Goal: Register for event/course

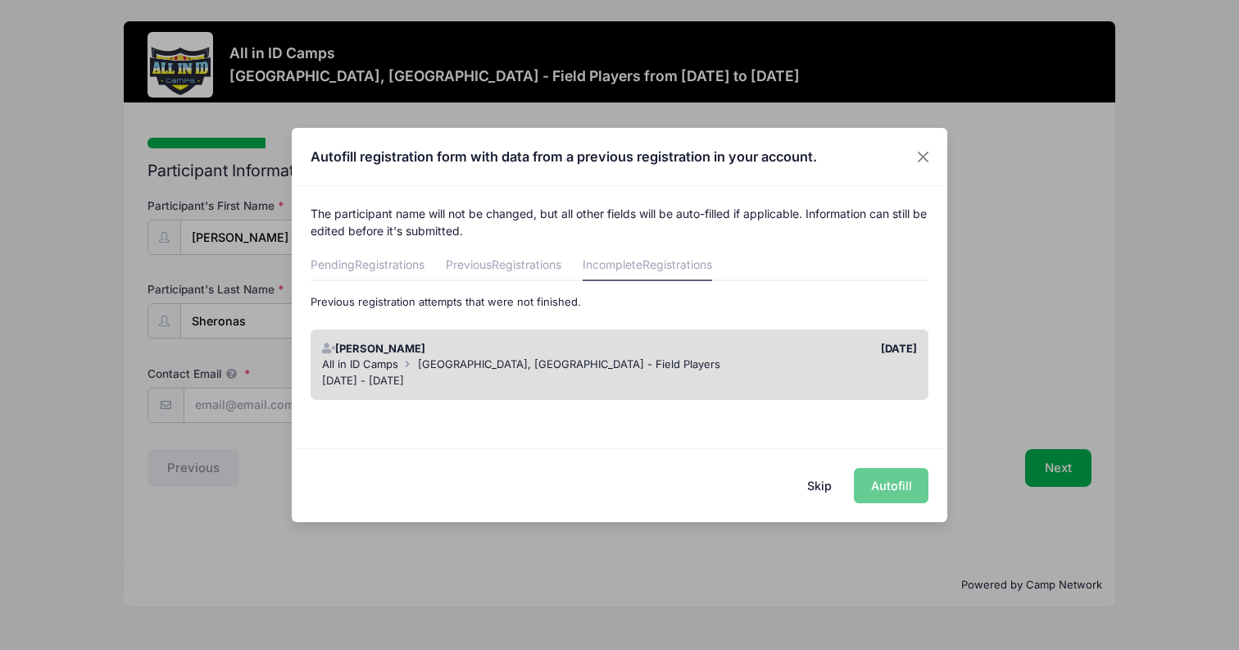
click at [892, 488] on div "Skip Autofill" at bounding box center [620, 484] width 656 height 73
click at [788, 365] on div "All in ID Camps [GEOGRAPHIC_DATA], [GEOGRAPHIC_DATA] - Field Players" at bounding box center [620, 364] width 596 height 16
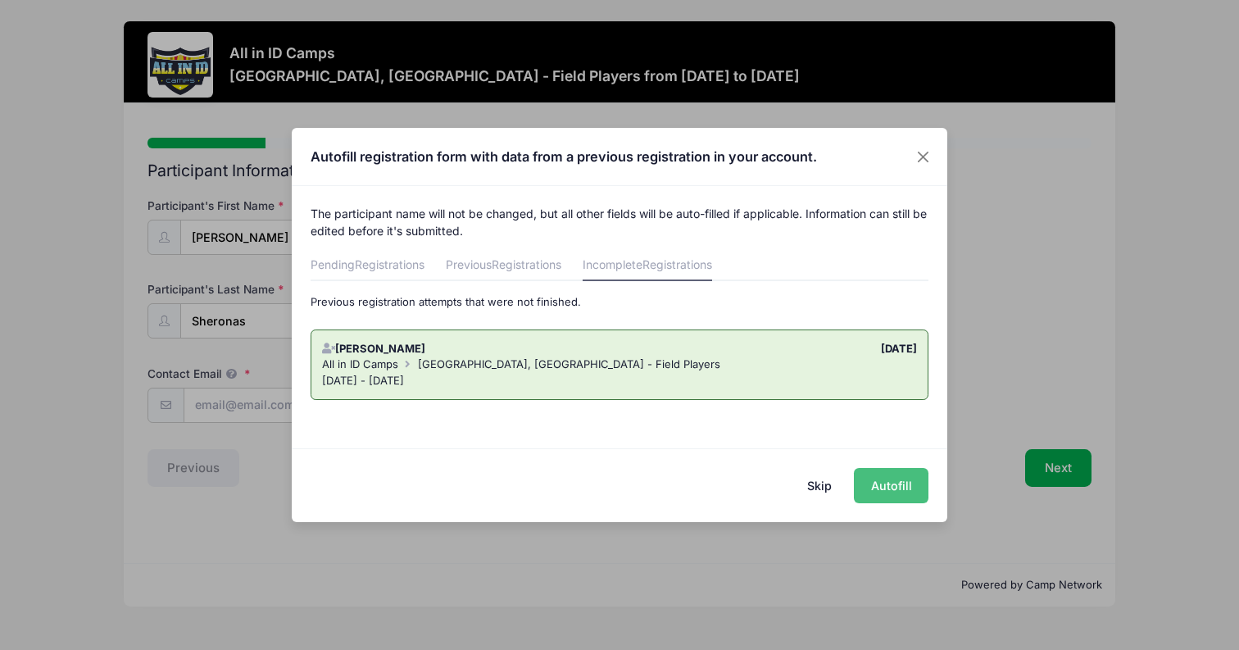
click at [895, 487] on button "Autofill" at bounding box center [891, 485] width 75 height 35
type input "[EMAIL_ADDRESS][DOMAIN_NAME]"
type input "[DATE]"
type input "[STREET_ADDRESS][PERSON_NAME]"
type input "Downingtown"
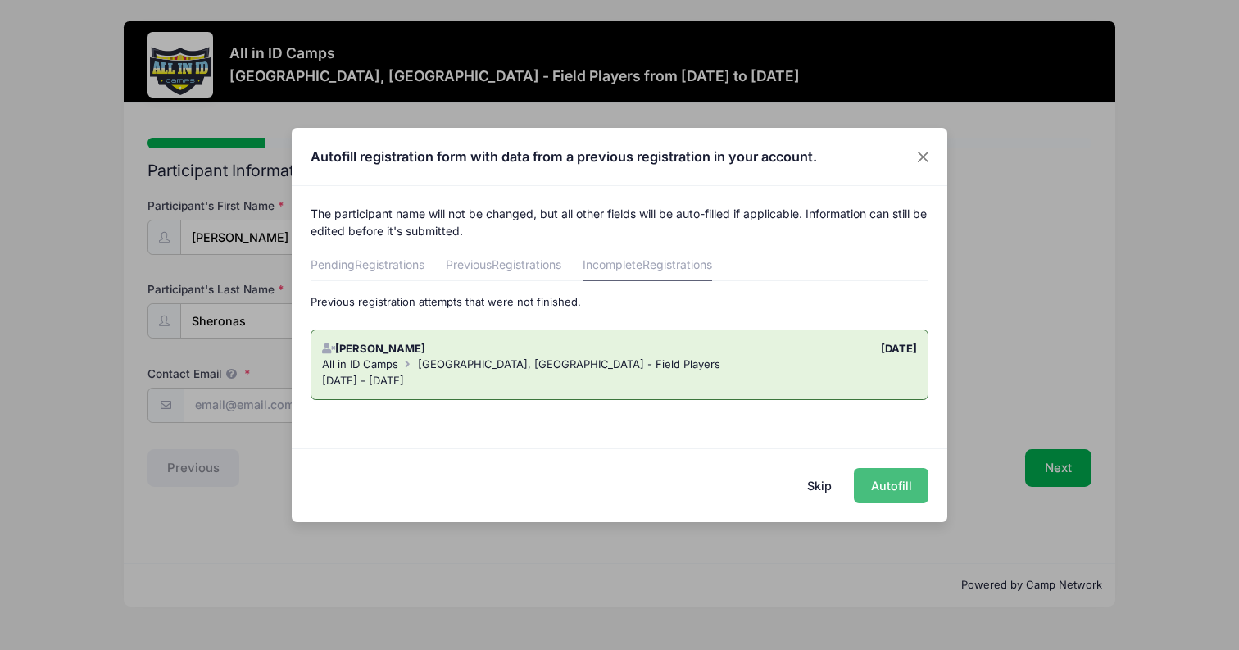
select select "PA"
type input "19335"
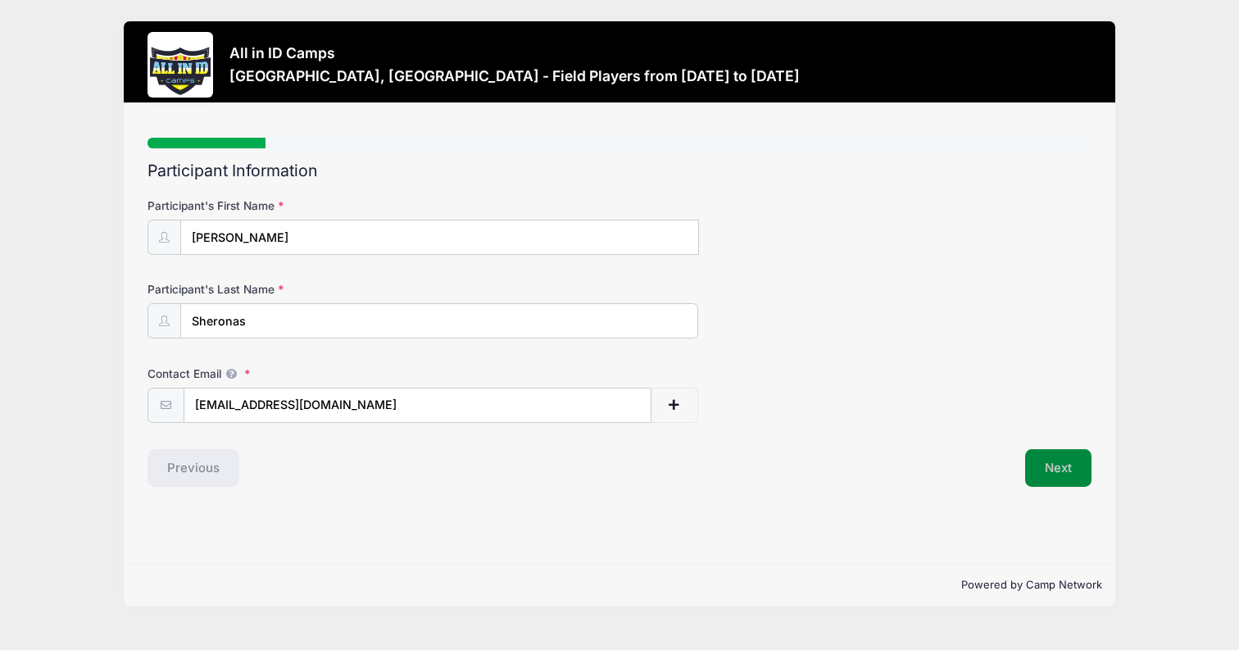
click at [1056, 465] on button "Next" at bounding box center [1058, 468] width 66 height 38
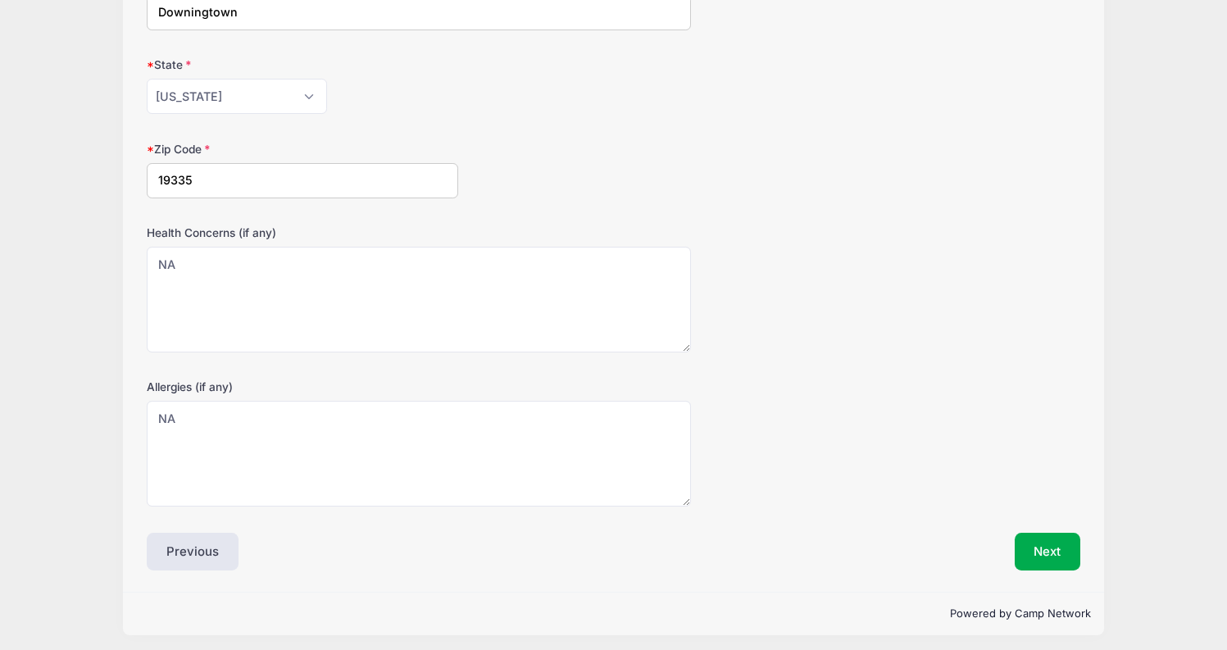
scroll to position [399, 0]
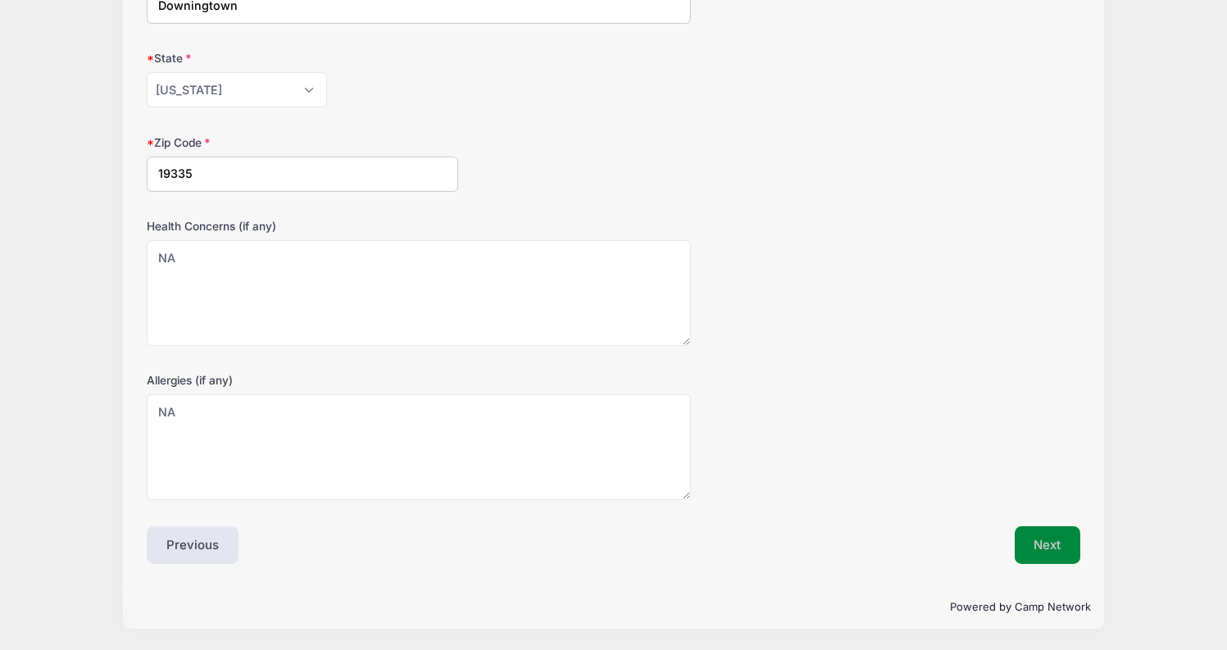
click at [1050, 534] on button "Next" at bounding box center [1048, 545] width 66 height 38
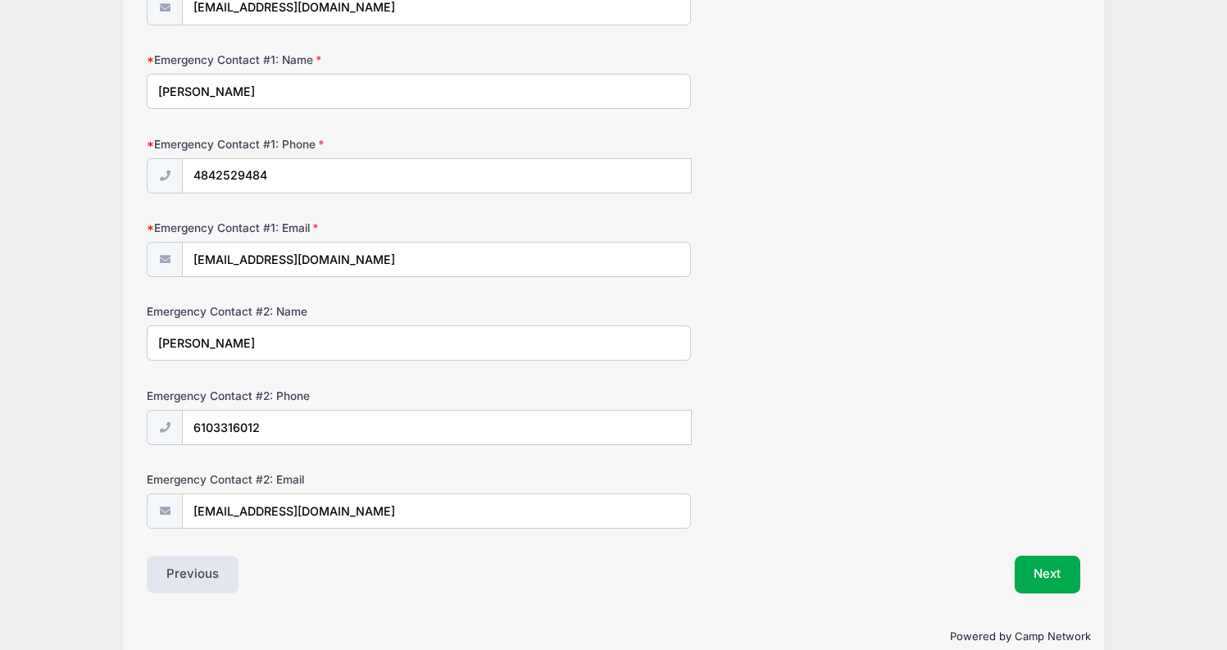
scroll to position [427, 0]
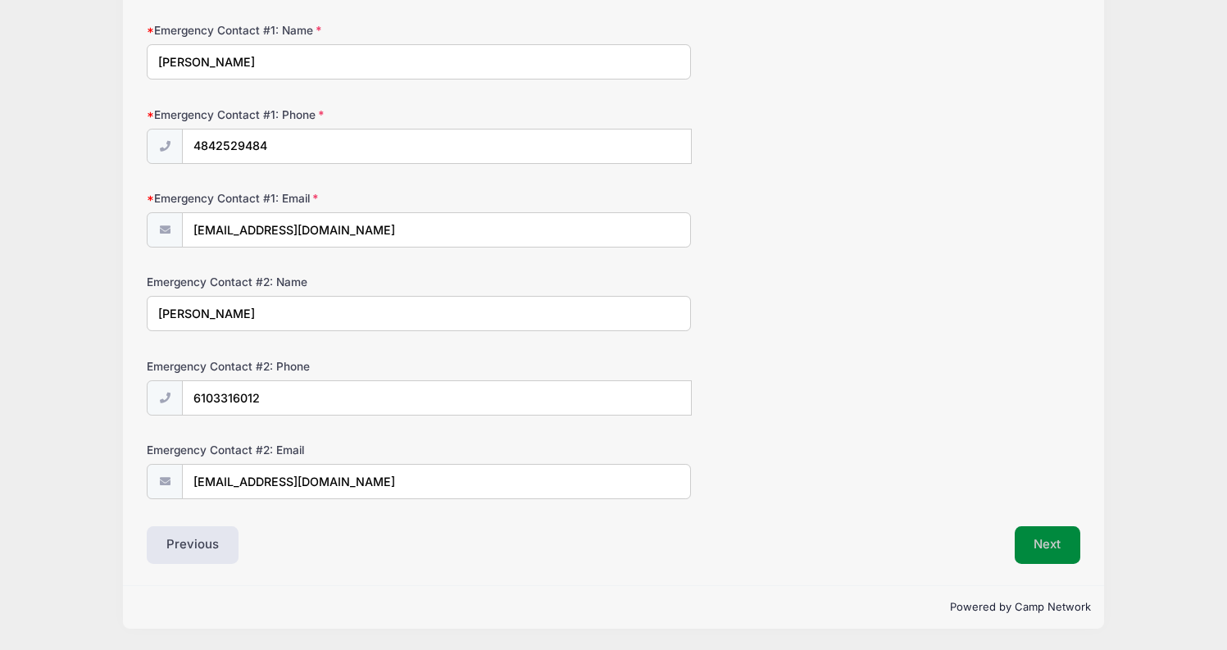
click at [1036, 544] on button "Next" at bounding box center [1048, 545] width 66 height 38
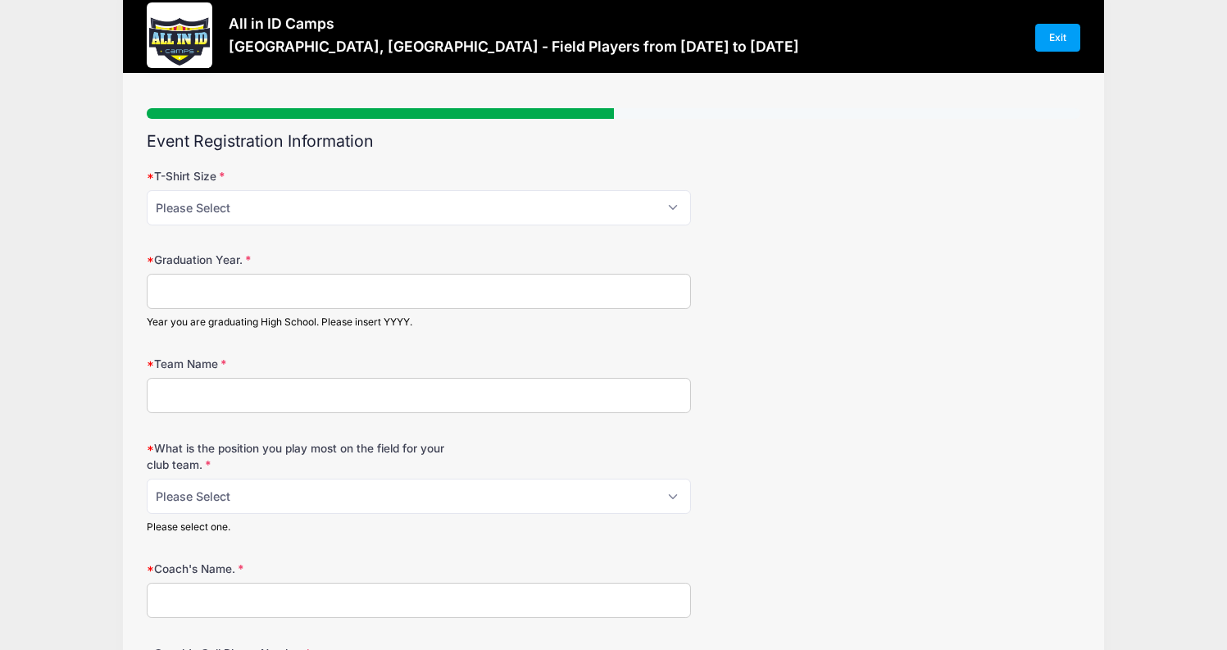
scroll to position [0, 0]
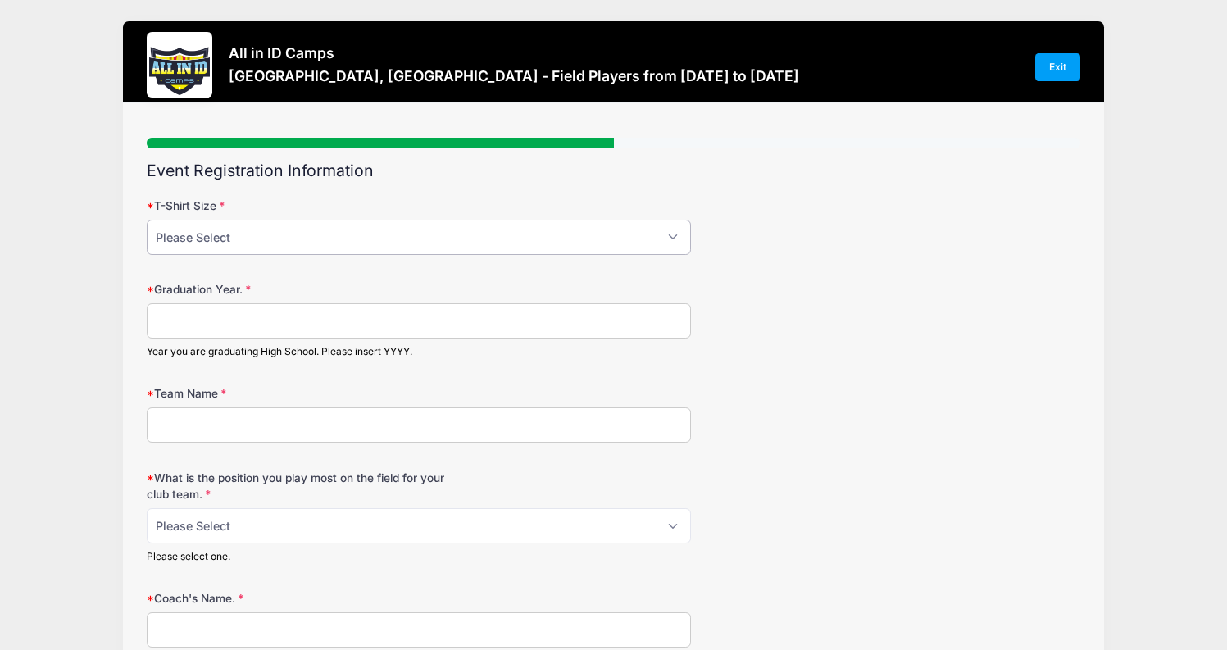
click at [477, 236] on select "Please Select YM YL AS AM AL AXL" at bounding box center [419, 237] width 544 height 35
select select "AM"
click at [147, 220] on select "Please Select YM YL AS AM AL AXL" at bounding box center [419, 237] width 544 height 35
click at [358, 324] on input "Graduation Year." at bounding box center [419, 320] width 544 height 35
type input "2028"
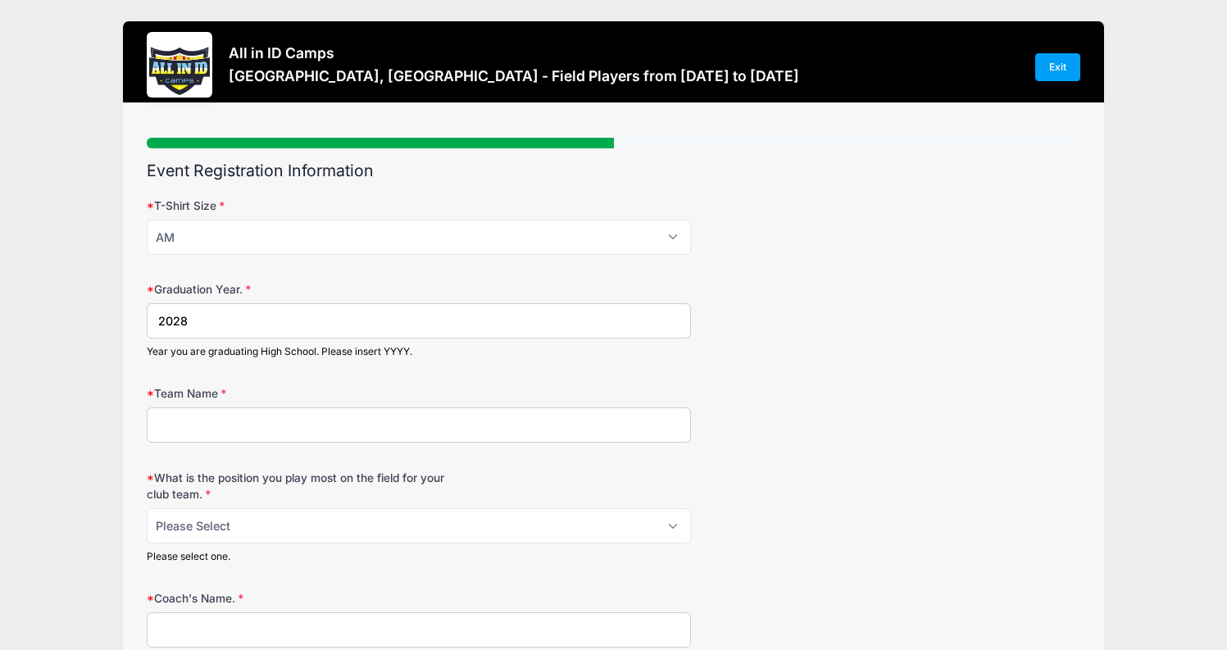
click at [287, 427] on input "Team Name" at bounding box center [419, 424] width 544 height 35
type input "FC Europa (ECRL)"
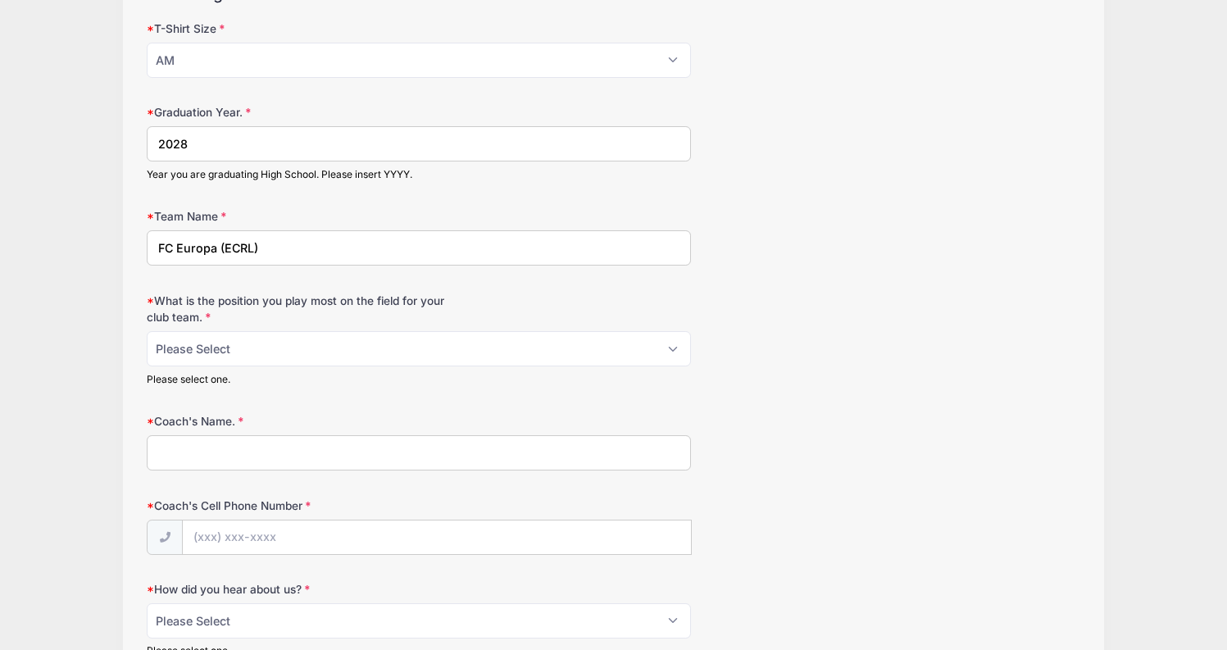
scroll to position [178, 0]
click at [438, 344] on select "Please Select 1-GK 2-RB 3-LB 4-CB 5-CB 6-DCM 7- Right Winger 8- CM 9-Striker 10…" at bounding box center [419, 347] width 544 height 35
select select "7- Right Winger"
click at [147, 330] on select "Please Select 1-GK 2-RB 3-LB 4-CB 5-CB 6-DCM 7- Right Winger 8- CM 9-Striker 10…" at bounding box center [419, 347] width 544 height 35
click at [331, 447] on input "Coach's Name." at bounding box center [419, 451] width 544 height 35
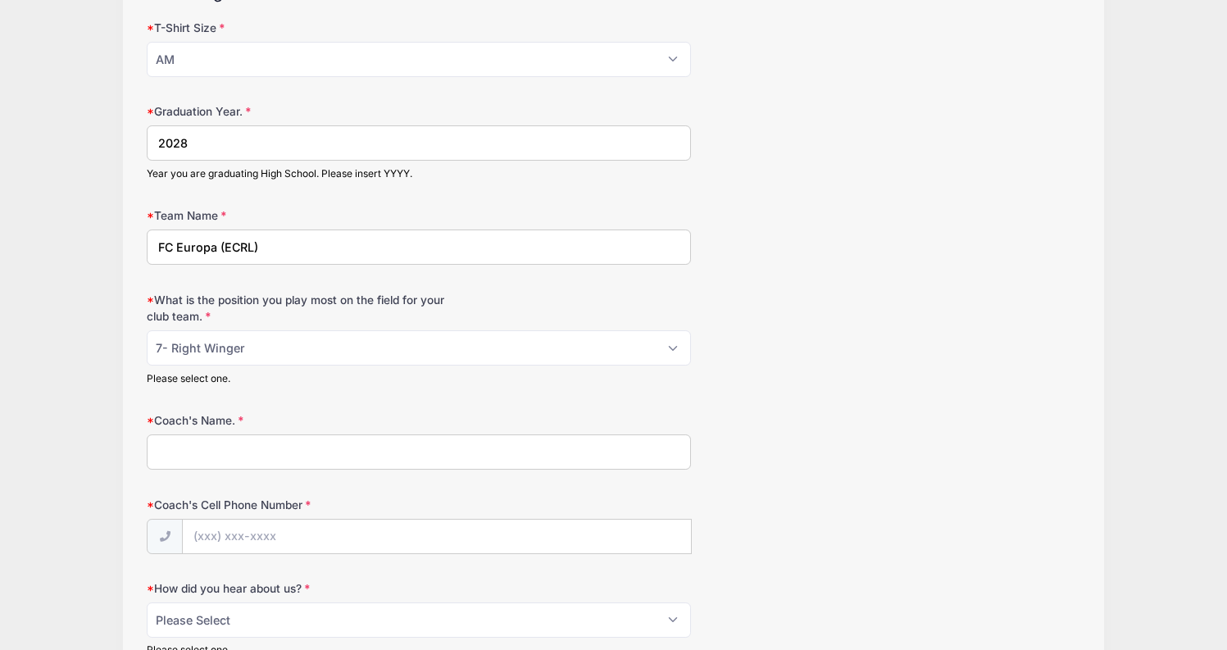
type input "[PERSON_NAME]"
click at [254, 543] on input "Coach's Cell Phone Number" at bounding box center [437, 537] width 508 height 35
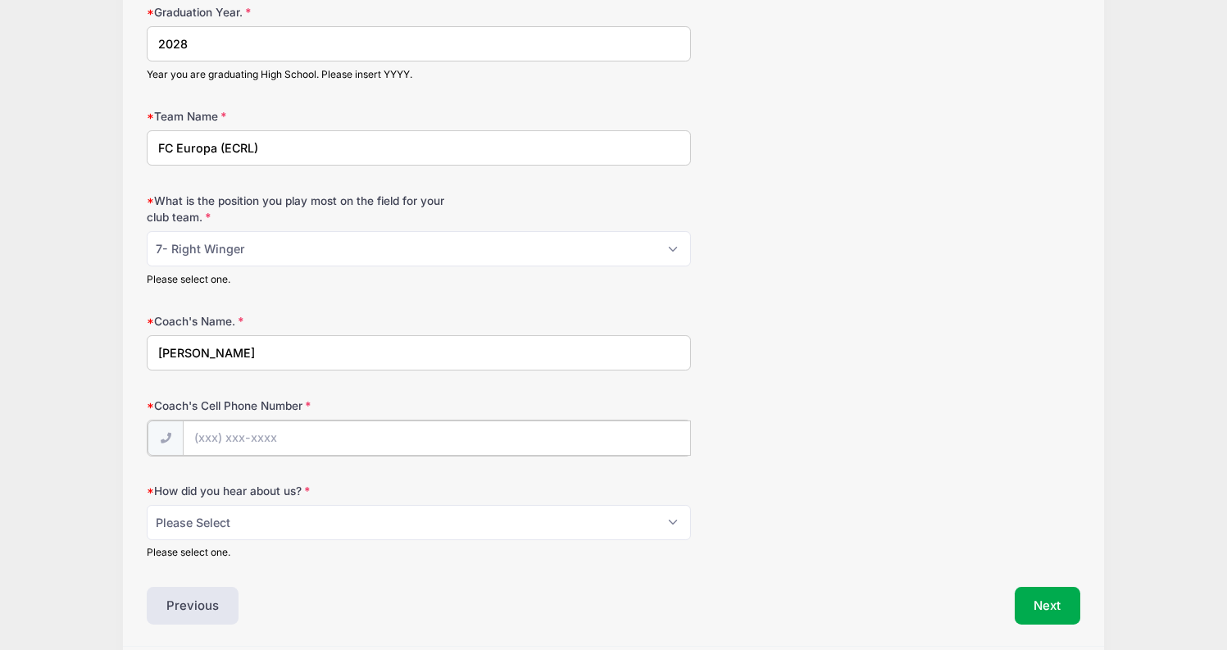
scroll to position [279, 0]
click at [248, 533] on select "Please Select Email Website Friend Coach Facebook Instagram Google Card at Tour…" at bounding box center [419, 519] width 544 height 35
select select "Email"
click at [147, 502] on select "Please Select Email Website Friend Coach Facebook Instagram Google Card at Tour…" at bounding box center [419, 519] width 544 height 35
click at [222, 435] on input "Coach's Cell Phone Number" at bounding box center [437, 436] width 508 height 35
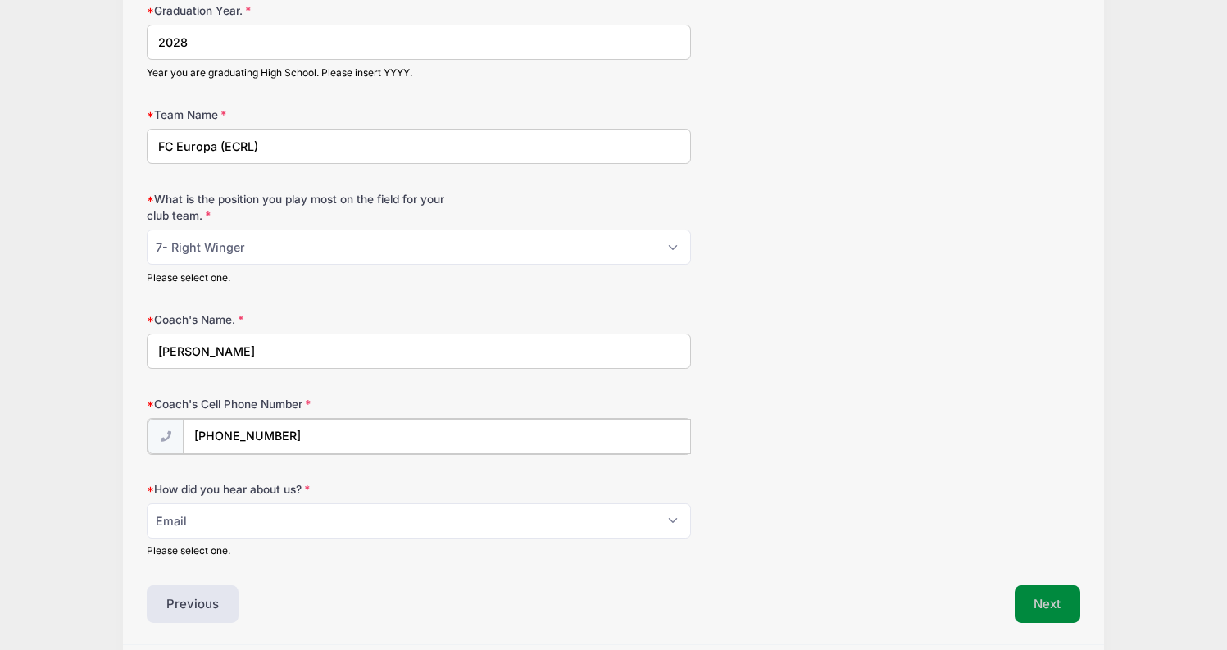
type input "[PHONE_NUMBER]"
click at [1036, 600] on button "Next" at bounding box center [1048, 602] width 66 height 38
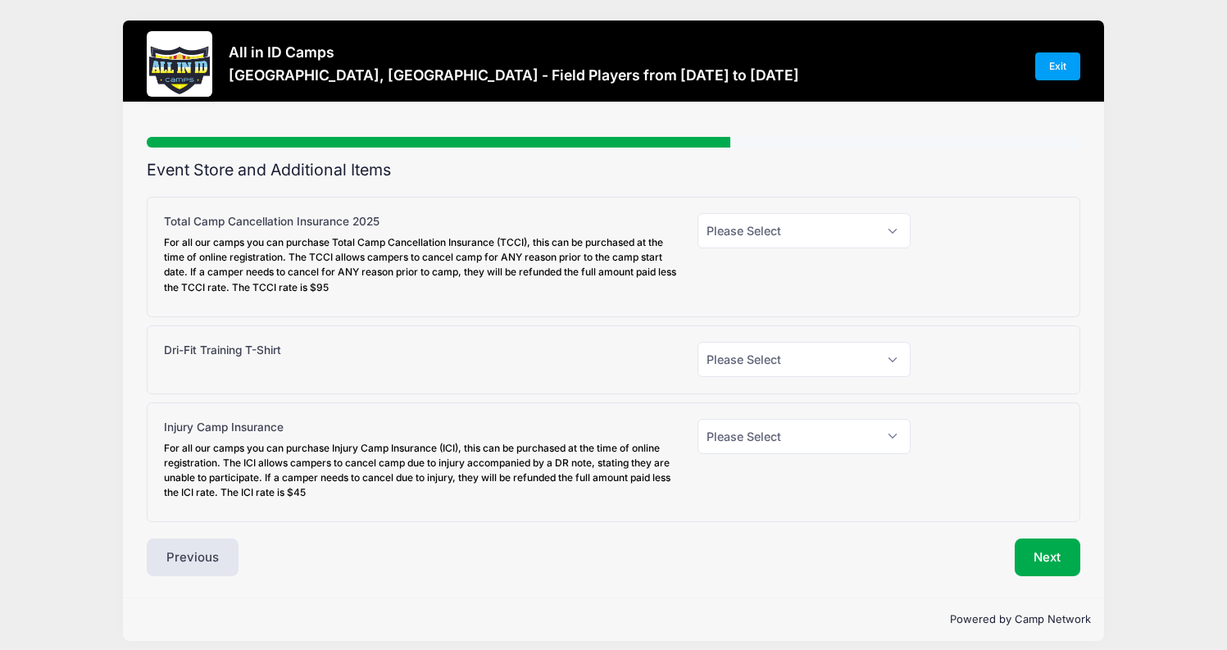
scroll to position [0, 0]
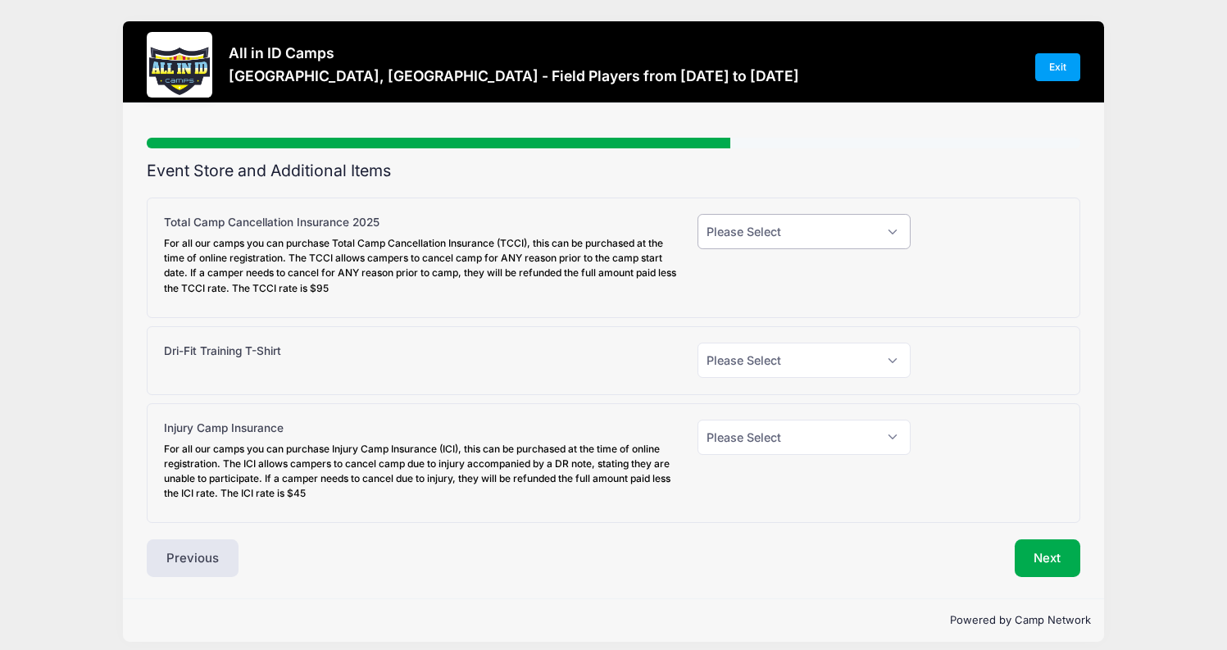
click at [887, 229] on select "Please Select Yes (+$95.00) No" at bounding box center [803, 231] width 213 height 35
select select "0"
click at [697, 214] on select "Please Select Yes (+$95.00) No" at bounding box center [803, 231] width 213 height 35
click at [882, 358] on select "Please Select Yes (+$30.00) No" at bounding box center [803, 360] width 213 height 35
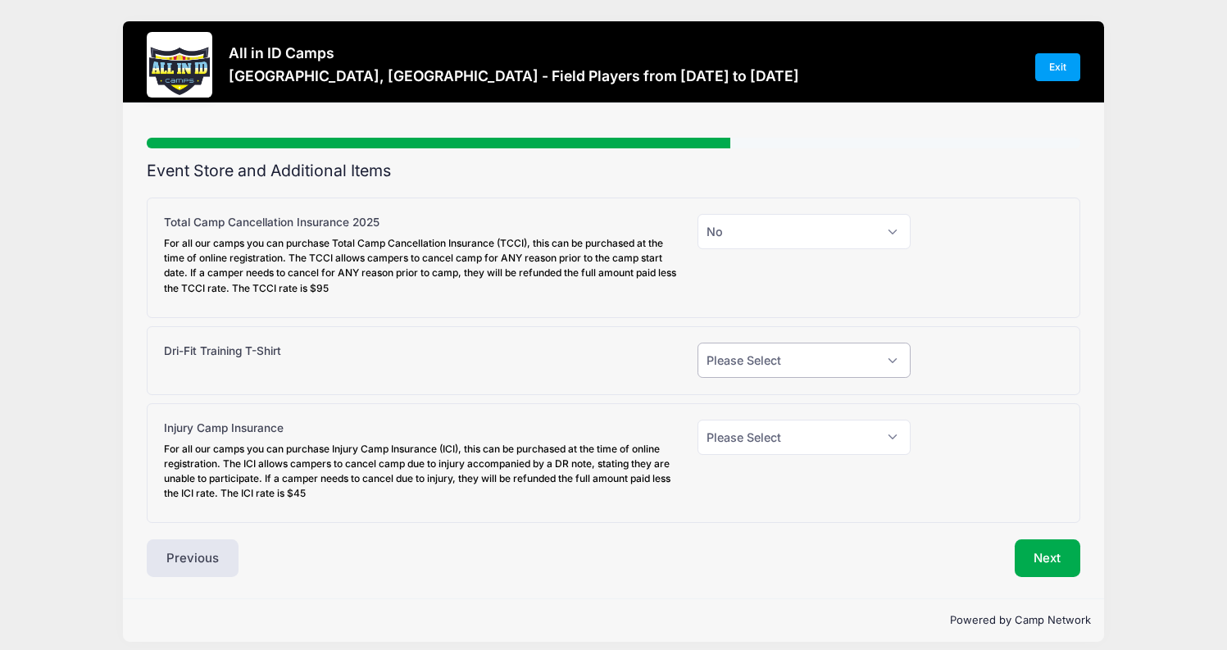
scroll to position [13, 0]
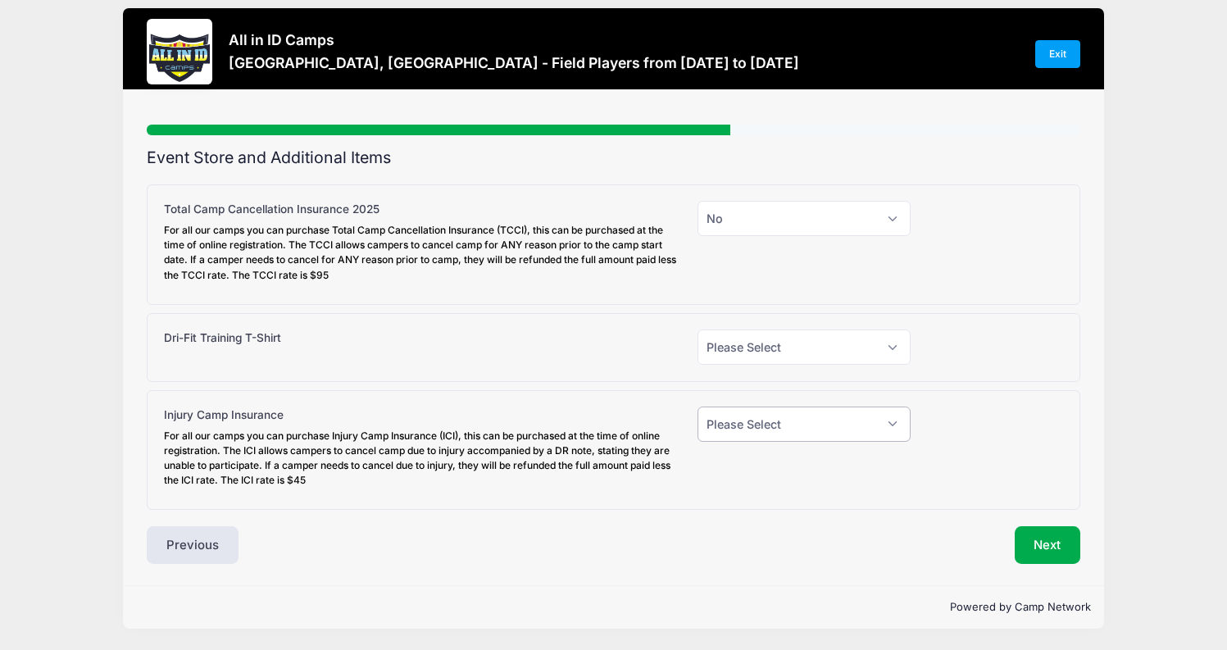
click at [888, 415] on select "Please Select Yes (+$45.00) No" at bounding box center [803, 423] width 213 height 35
select select "0"
click at [697, 406] on select "Please Select Yes (+$45.00) No" at bounding box center [803, 423] width 213 height 35
click at [893, 356] on select "Please Select Yes (+$30.00) No" at bounding box center [803, 346] width 213 height 35
select select "0"
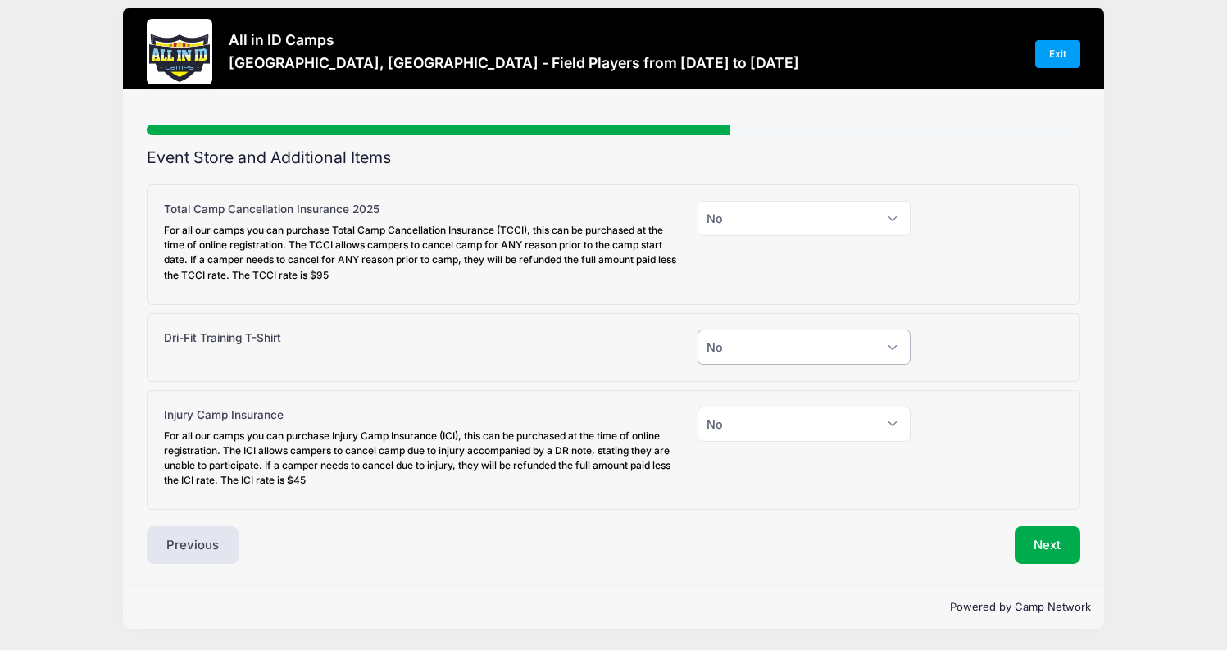
click at [697, 329] on select "Please Select Yes (+$30.00) No" at bounding box center [803, 346] width 213 height 35
click at [1033, 543] on button "Next" at bounding box center [1048, 545] width 66 height 38
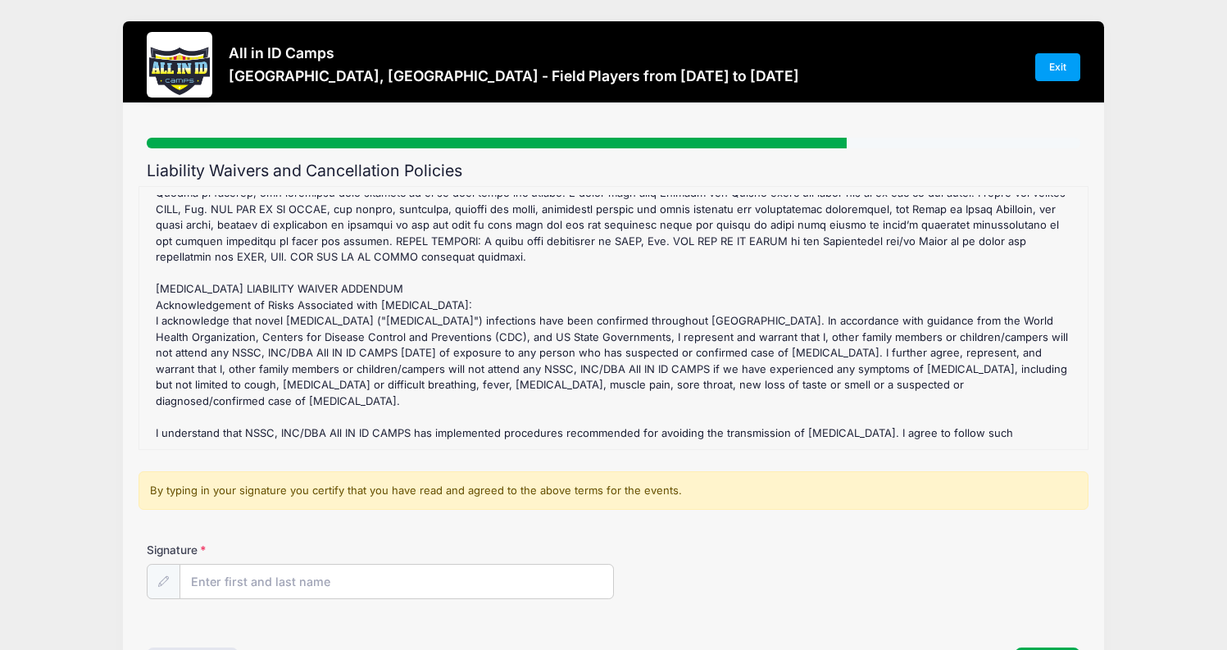
scroll to position [121, 0]
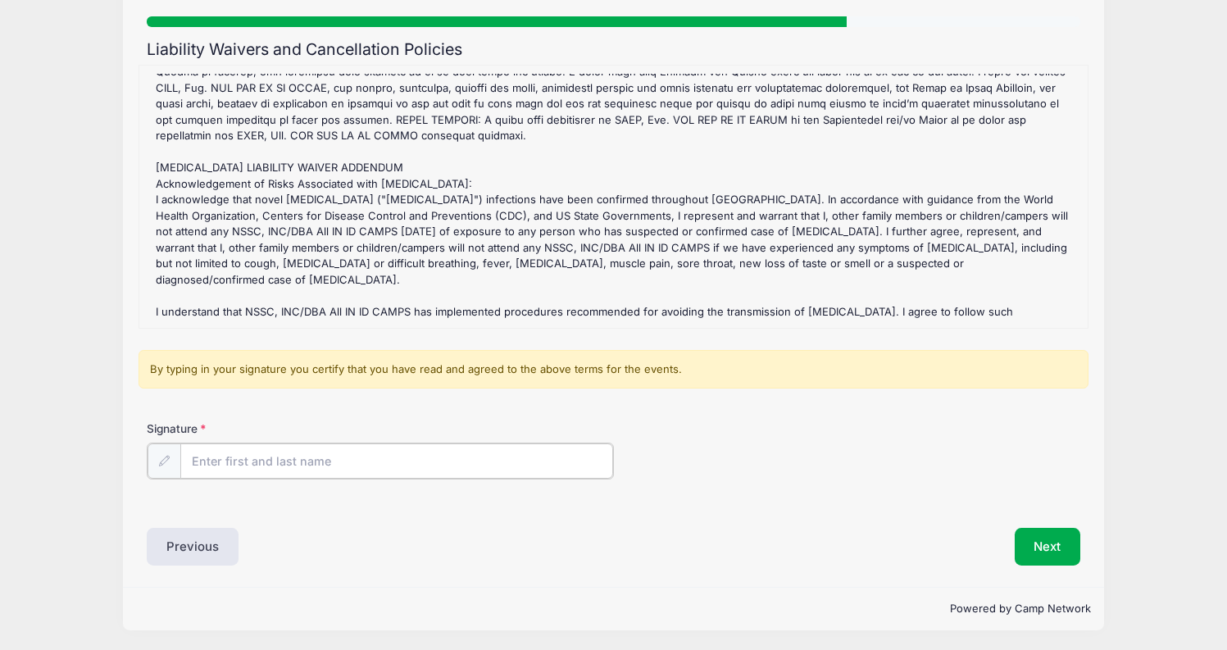
click at [267, 463] on input "Signature" at bounding box center [396, 460] width 433 height 35
type input "[PERSON_NAME]"
click at [1055, 538] on button "Next" at bounding box center [1048, 545] width 66 height 38
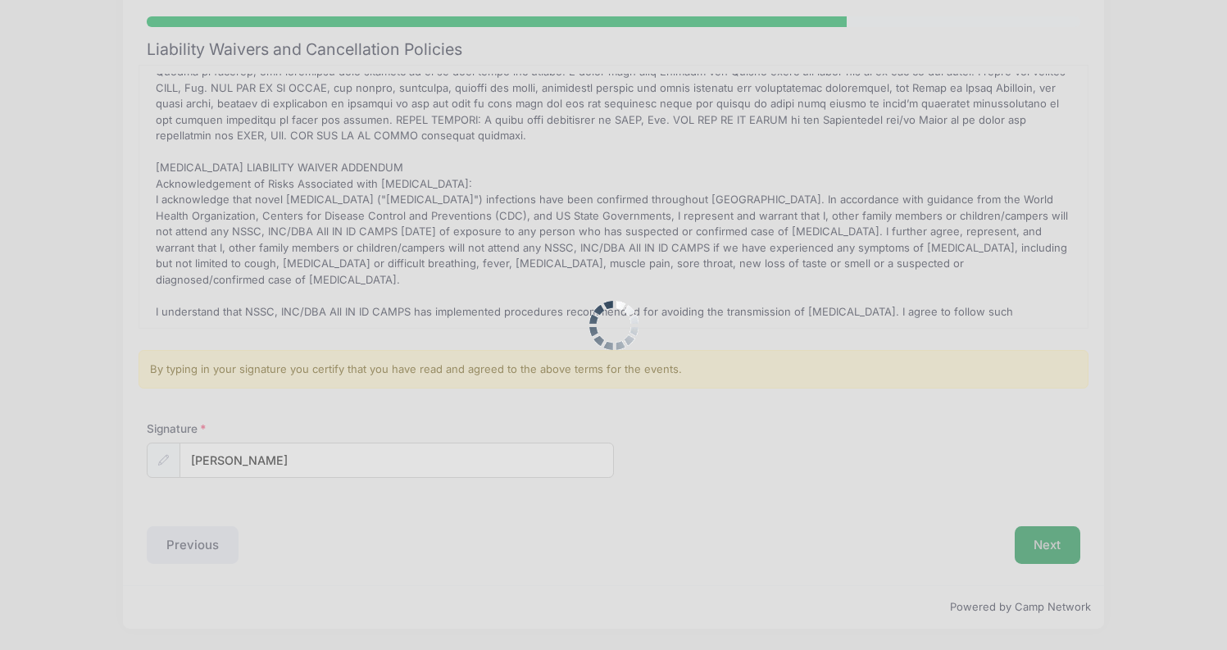
scroll to position [0, 0]
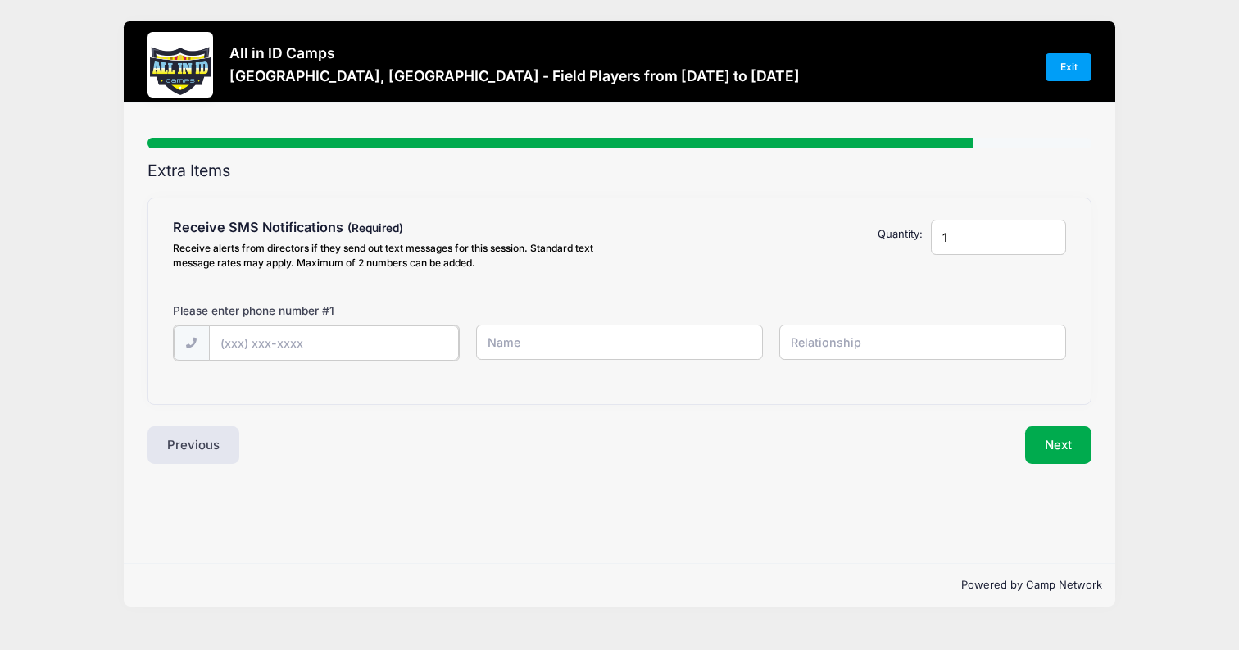
click at [316, 344] on input "text" at bounding box center [334, 342] width 250 height 35
type input "[PHONE_NUMBER]"
click at [527, 339] on input "text" at bounding box center [620, 342] width 288 height 35
type input "[PERSON_NAME]"
click at [844, 348] on input "text" at bounding box center [923, 342] width 288 height 35
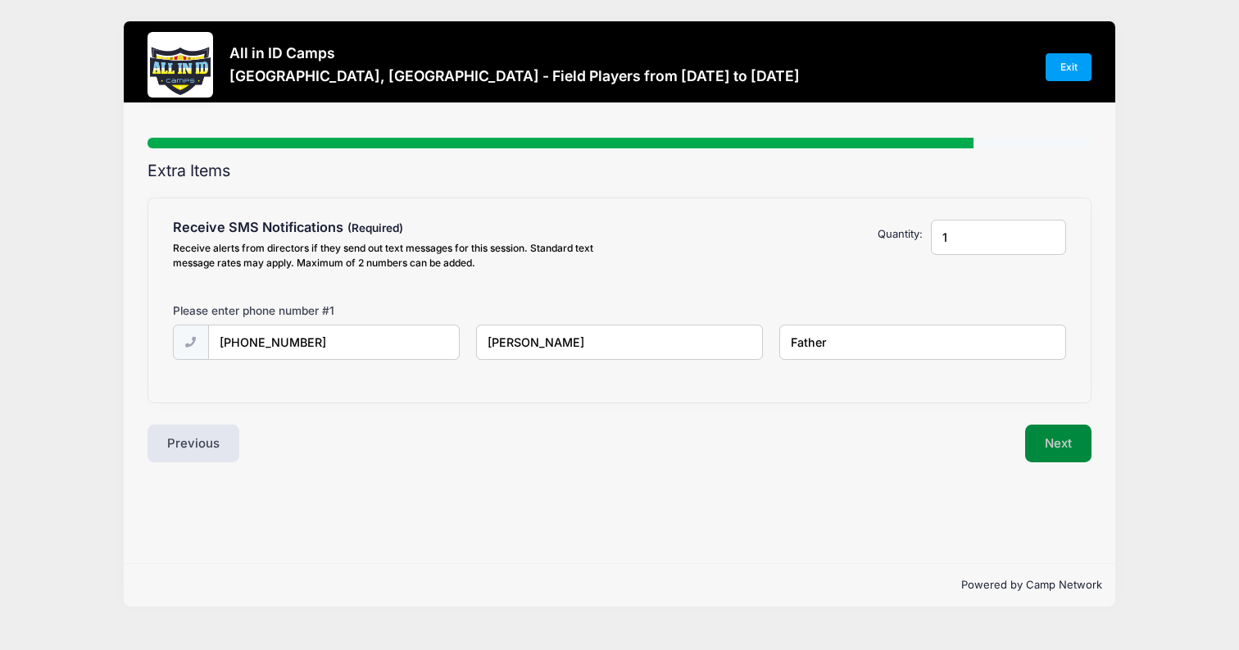
type input "Father"
click at [1049, 439] on button "Next" at bounding box center [1058, 443] width 66 height 38
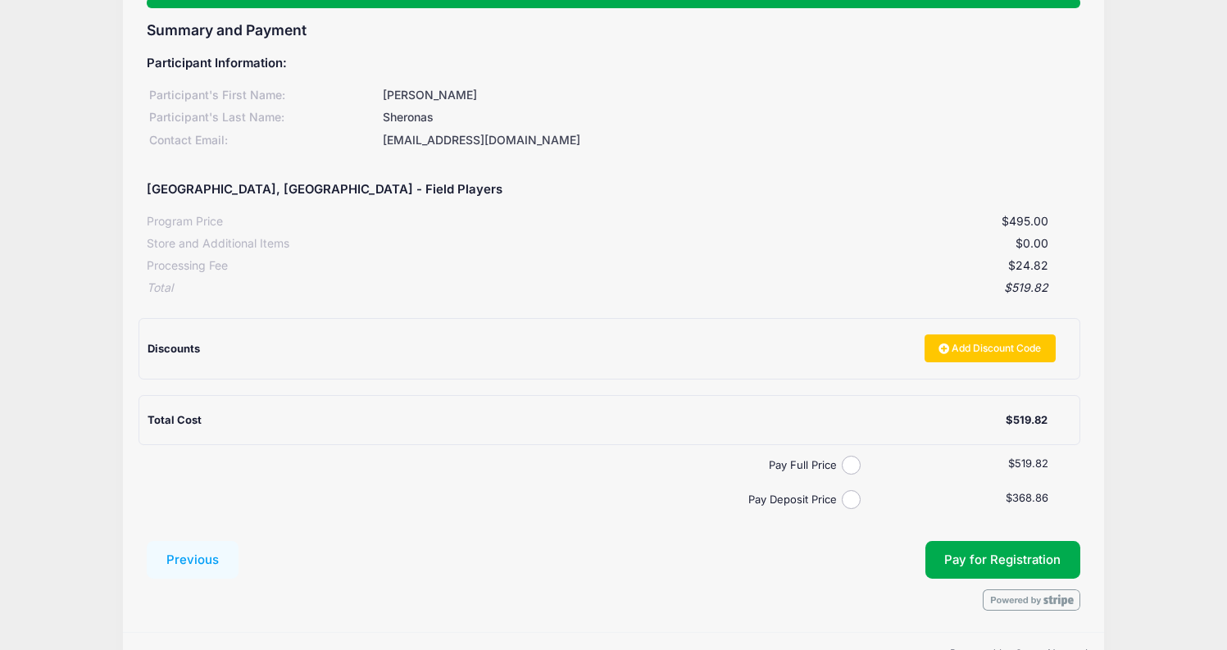
scroll to position [129, 0]
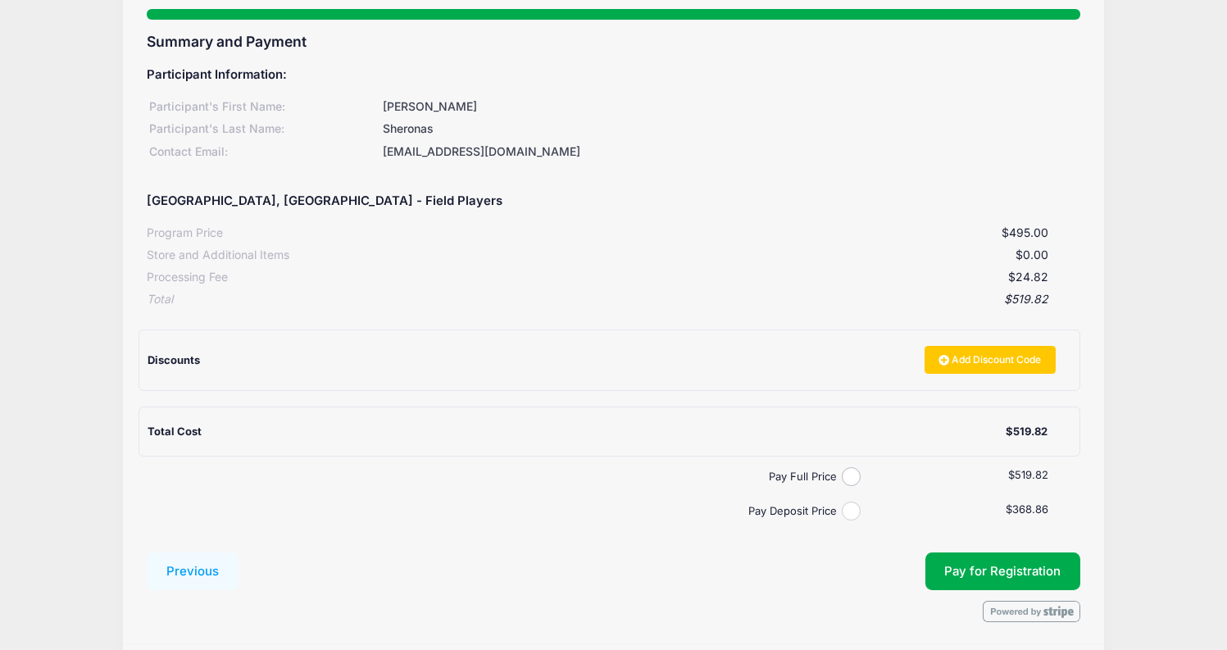
click at [851, 514] on input "Pay Deposit Price" at bounding box center [851, 511] width 19 height 19
radio input "true"
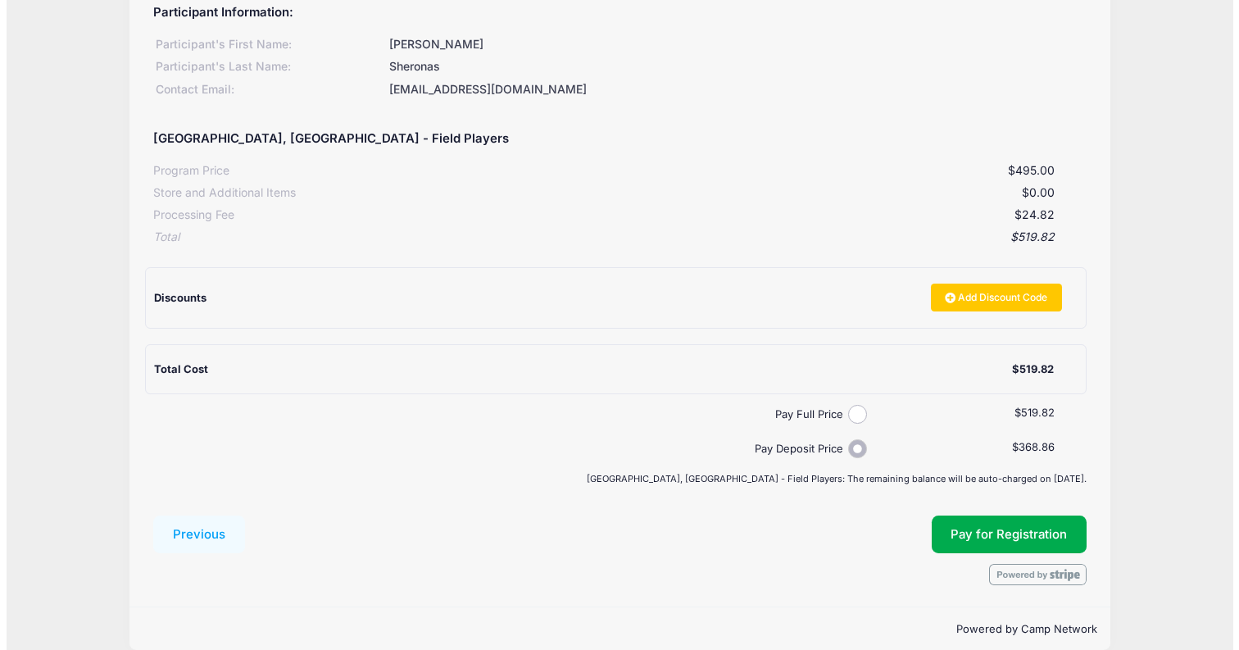
scroll to position [212, 0]
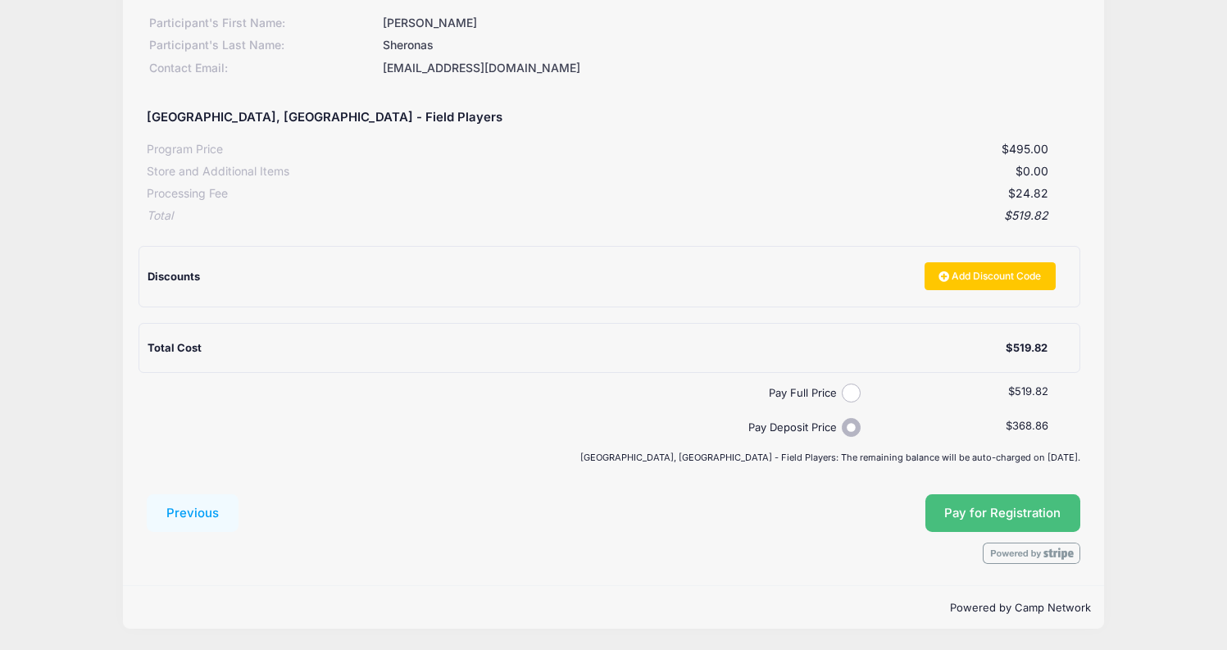
click at [974, 511] on button "Pay for Registration" at bounding box center [1003, 513] width 156 height 38
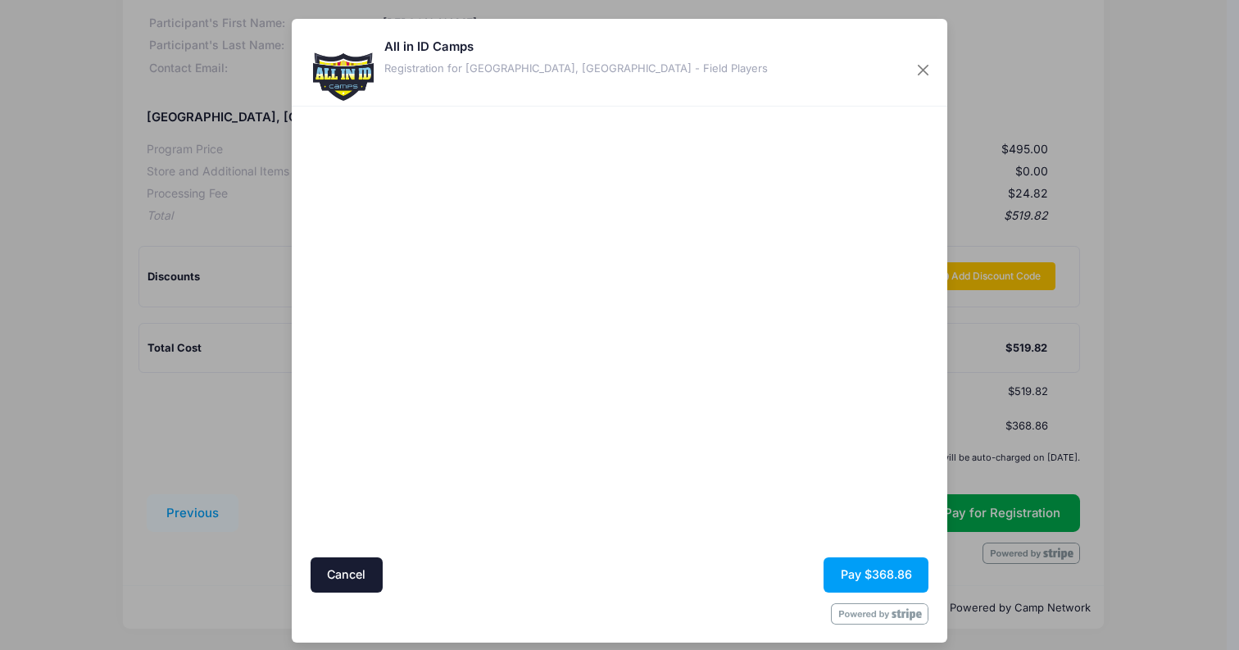
click at [652, 444] on div at bounding box center [779, 332] width 302 height 434
click at [857, 577] on button "Pay $368.86" at bounding box center [876, 574] width 105 height 35
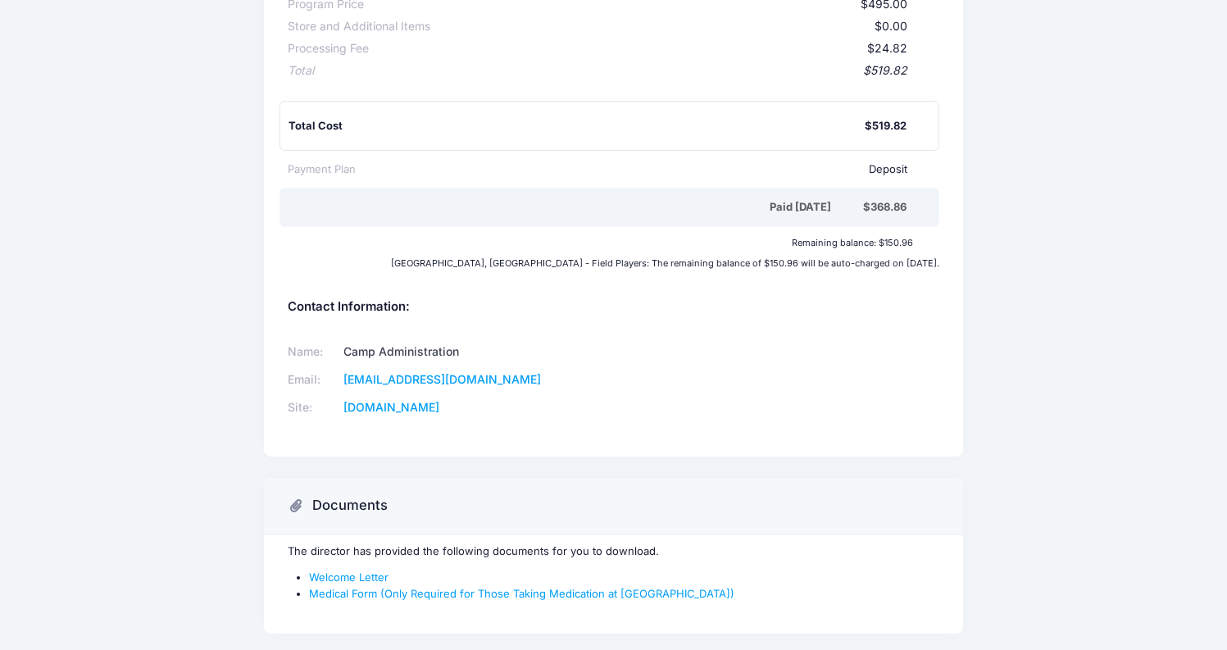
scroll to position [386, 0]
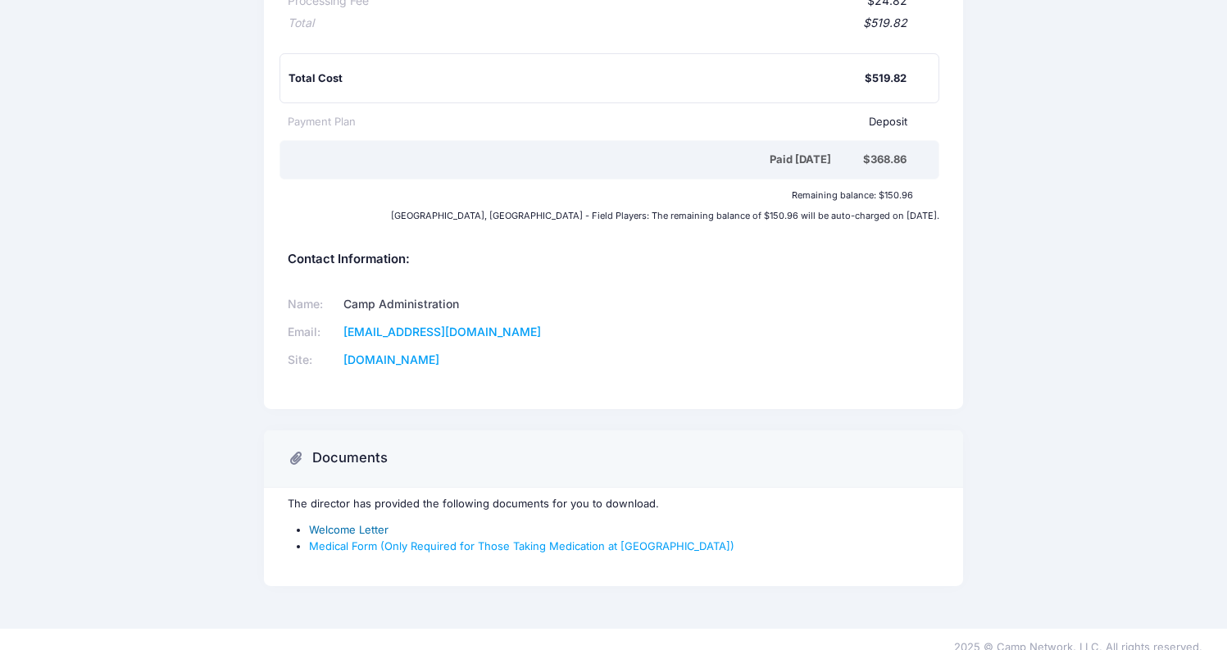
click at [371, 523] on link "Welcome Letter" at bounding box center [348, 529] width 79 height 13
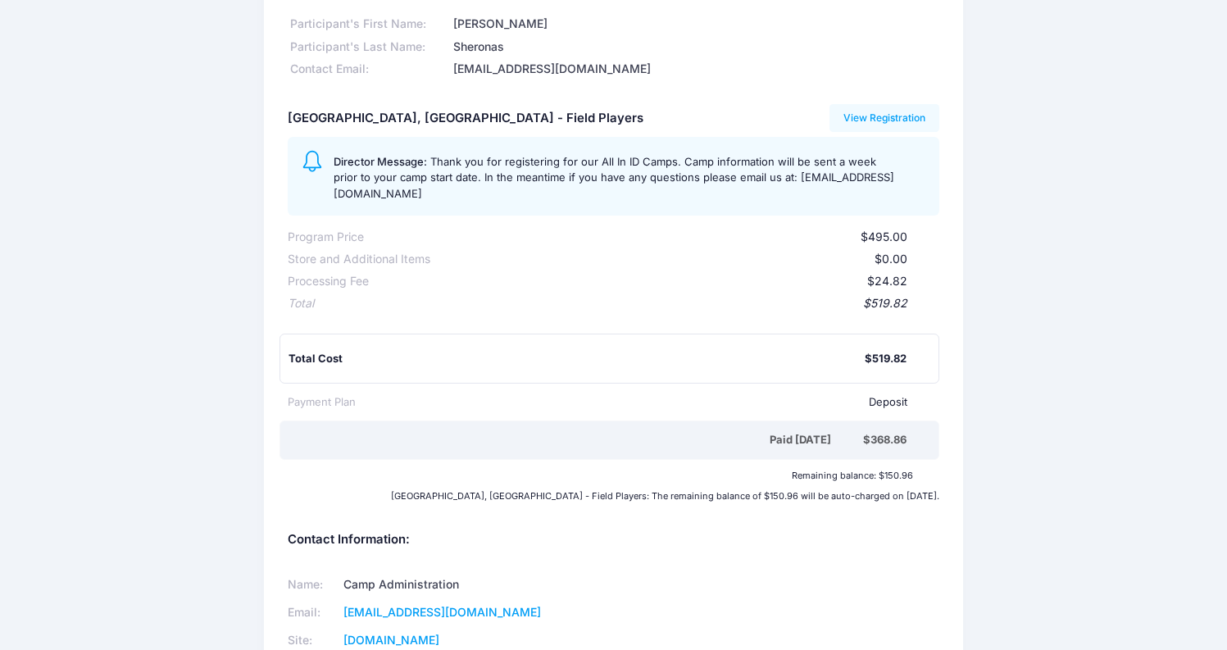
scroll to position [0, 0]
